Goal: Information Seeking & Learning: Learn about a topic

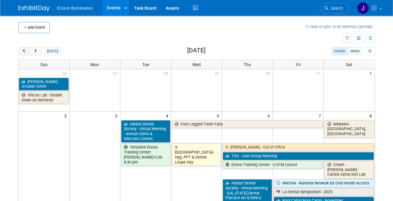
click at [24, 49] on span "prev" at bounding box center [24, 51] width 5 height 4
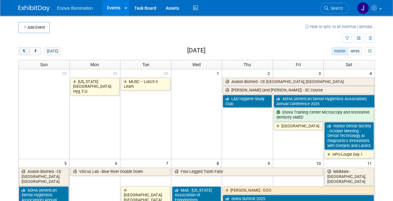
click at [24, 49] on span "prev" at bounding box center [24, 51] width 5 height 4
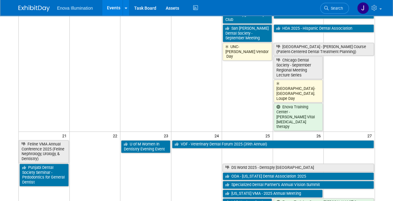
scroll to position [375, 0]
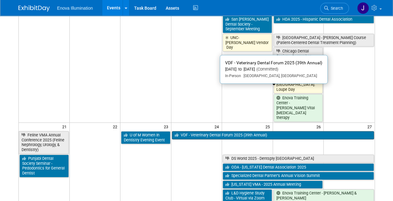
click at [187, 131] on link "VDF - Veterinary Dental Forum 2025 (39th Annual)" at bounding box center [273, 135] width 202 height 8
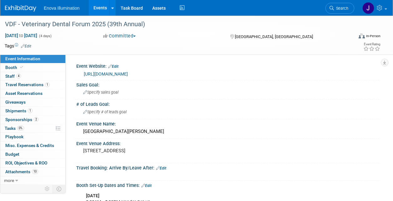
click at [11, 77] on span "Staff 4" at bounding box center [13, 76] width 16 height 5
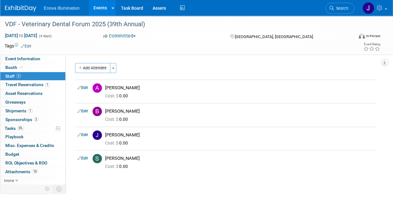
click at [100, 9] on link "Events" at bounding box center [100, 8] width 23 height 16
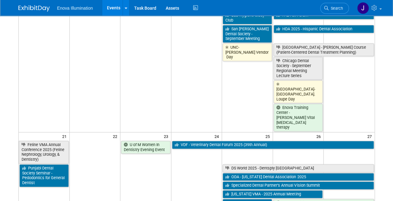
scroll to position [375, 0]
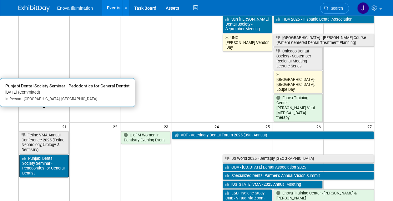
click at [42, 155] on link "Punjabi Dental Society Seminar - Pedodontics for General Dentist" at bounding box center [43, 166] width 49 height 23
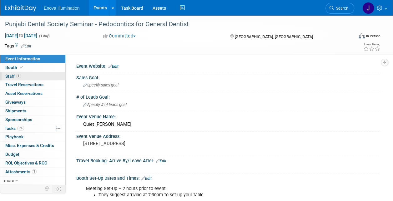
click at [11, 77] on span "Staff 1" at bounding box center [13, 76] width 16 height 5
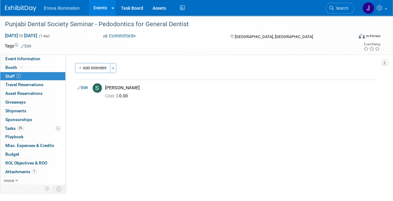
click at [101, 8] on link "Events" at bounding box center [100, 8] width 23 height 16
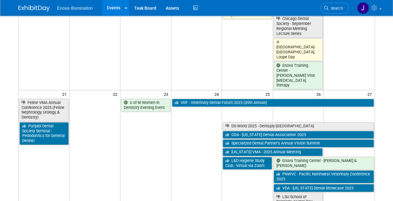
scroll to position [407, 0]
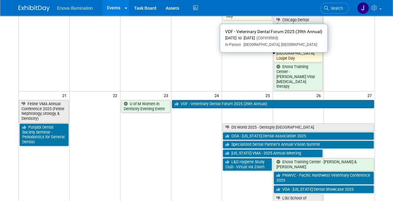
click at [209, 100] on link "VDF - Veterinary Dental Forum 2025 (39th Annual)" at bounding box center [273, 104] width 202 height 8
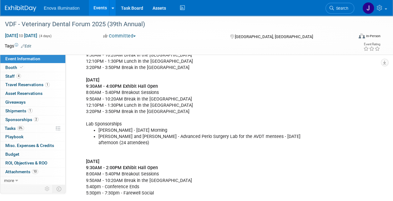
scroll to position [219, 0]
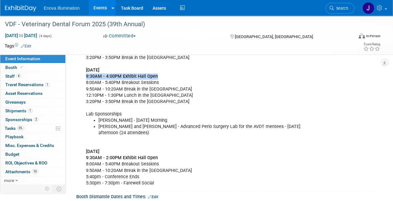
drag, startPoint x: 160, startPoint y: 74, endPoint x: 85, endPoint y: 77, distance: 75.5
click at [85, 77] on div "[DATE] 6:00PM - 8:00PM Welcome Reception [DATE] 9:30AM - 6:00PM [GEOGRAPHIC_DAT…" at bounding box center [201, 95] width 239 height 188
drag, startPoint x: 85, startPoint y: 77, endPoint x: 147, endPoint y: 95, distance: 64.8
click at [144, 95] on div "[DATE] 6:00PM - 8:00PM Welcome Reception [DATE] 9:30AM - 6:00PM [GEOGRAPHIC_DAT…" at bounding box center [201, 95] width 239 height 188
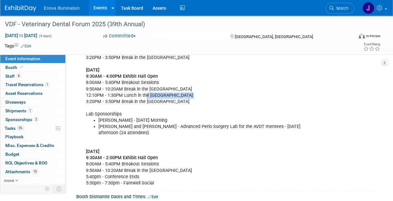
drag, startPoint x: 83, startPoint y: 103, endPoint x: 145, endPoint y: 95, distance: 61.8
click at [145, 95] on div "WEDNESDAY, SEPTEMBER 24TH 6:00PM - 8:00PM Welcome Reception THURSDAY, SEPTEMBER…" at bounding box center [201, 95] width 239 height 188
drag, startPoint x: 145, startPoint y: 95, endPoint x: 165, endPoint y: 100, distance: 21.2
click at [165, 100] on div "WEDNESDAY, SEPTEMBER 24TH 6:00PM - 8:00PM Welcome Reception THURSDAY, SEPTEMBER…" at bounding box center [201, 95] width 239 height 188
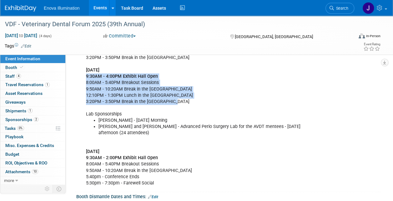
drag, startPoint x: 172, startPoint y: 101, endPoint x: 81, endPoint y: 74, distance: 94.8
click at [82, 74] on div "WEDNESDAY, SEPTEMBER 24TH 6:00PM - 8:00PM Welcome Reception THURSDAY, SEPTEMBER…" at bounding box center [201, 95] width 239 height 188
click at [186, 92] on div "WEDNESDAY, SEPTEMBER 24TH 6:00PM - 8:00PM Welcome Reception THURSDAY, SEPTEMBER…" at bounding box center [201, 95] width 239 height 188
drag, startPoint x: 171, startPoint y: 102, endPoint x: 83, endPoint y: 75, distance: 91.9
click at [83, 75] on div "WEDNESDAY, SEPTEMBER 24TH 6:00PM - 8:00PM Welcome Reception THURSDAY, SEPTEMBER…" at bounding box center [201, 95] width 239 height 188
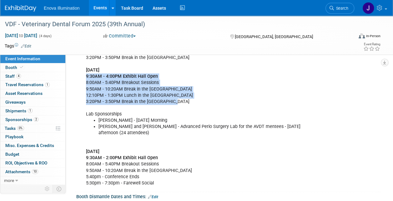
drag, startPoint x: 83, startPoint y: 75, endPoint x: 146, endPoint y: 86, distance: 63.5
click at [145, 86] on div "WEDNESDAY, SEPTEMBER 24TH 6:00PM - 8:00PM Welcome Reception THURSDAY, SEPTEMBER…" at bounding box center [201, 95] width 239 height 188
click at [140, 89] on div "WEDNESDAY, SEPTEMBER 24TH 6:00PM - 8:00PM Welcome Reception THURSDAY, SEPTEMBER…" at bounding box center [201, 95] width 239 height 188
drag, startPoint x: 172, startPoint y: 101, endPoint x: 86, endPoint y: 75, distance: 89.6
click at [86, 75] on div "WEDNESDAY, SEPTEMBER 24TH 6:00PM - 8:00PM Welcome Reception THURSDAY, SEPTEMBER…" at bounding box center [201, 95] width 239 height 188
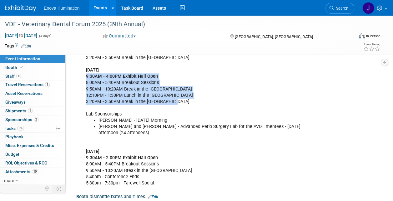
drag, startPoint x: 86, startPoint y: 75, endPoint x: 188, endPoint y: 86, distance: 102.5
click at [188, 86] on div "WEDNESDAY, SEPTEMBER 24TH 6:00PM - 8:00PM Welcome Reception THURSDAY, SEPTEMBER…" at bounding box center [201, 95] width 239 height 188
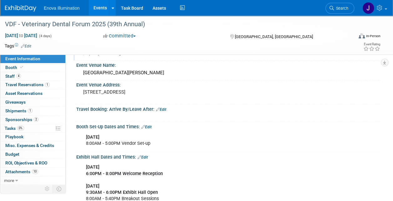
scroll to position [0, 0]
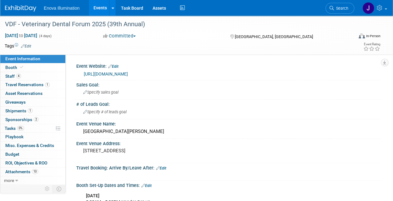
click at [102, 4] on link "Events" at bounding box center [100, 8] width 23 height 16
